Goal: Task Accomplishment & Management: Use online tool/utility

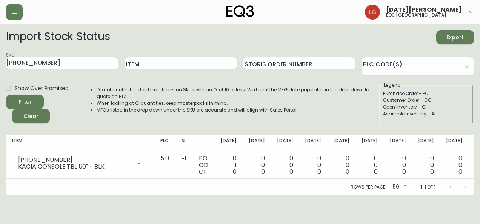
click at [0, 62] on html "[DATE][PERSON_NAME] eq3 [GEOGRAPHIC_DATA] Import Stock Status Export SKU [PHONE…" at bounding box center [240, 98] width 480 height 196
click at [6, 95] on button "Filter" at bounding box center [25, 102] width 38 height 14
drag, startPoint x: 54, startPoint y: 62, endPoint x: -2, endPoint y: 49, distance: 56.6
click at [0, 49] on html "[DATE][PERSON_NAME] eq3 [GEOGRAPHIC_DATA] Import Stock Status Export SKU [PHONE…" at bounding box center [240, 98] width 480 height 196
paste input "[PHONE_NUMBER]"
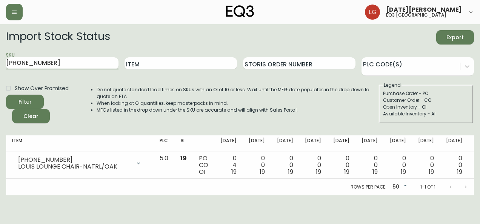
click at [6, 95] on button "Filter" at bounding box center [25, 102] width 38 height 14
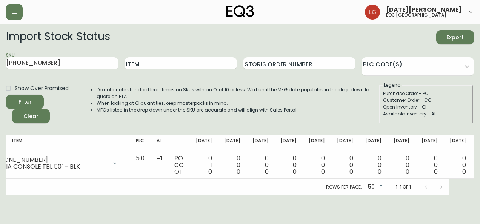
scroll to position [0, 39]
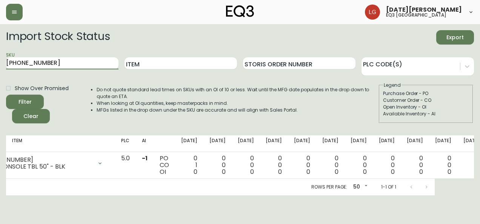
click at [0, 31] on html "[DATE][PERSON_NAME] eq3 [GEOGRAPHIC_DATA] Import Stock Status Export SKU [PHONE…" at bounding box center [240, 98] width 480 height 196
paste input "[PHONE_NUMBER]"
type input "[PHONE_NUMBER]"
click at [6, 95] on button "Filter" at bounding box center [25, 102] width 38 height 14
